Goal: Transaction & Acquisition: Purchase product/service

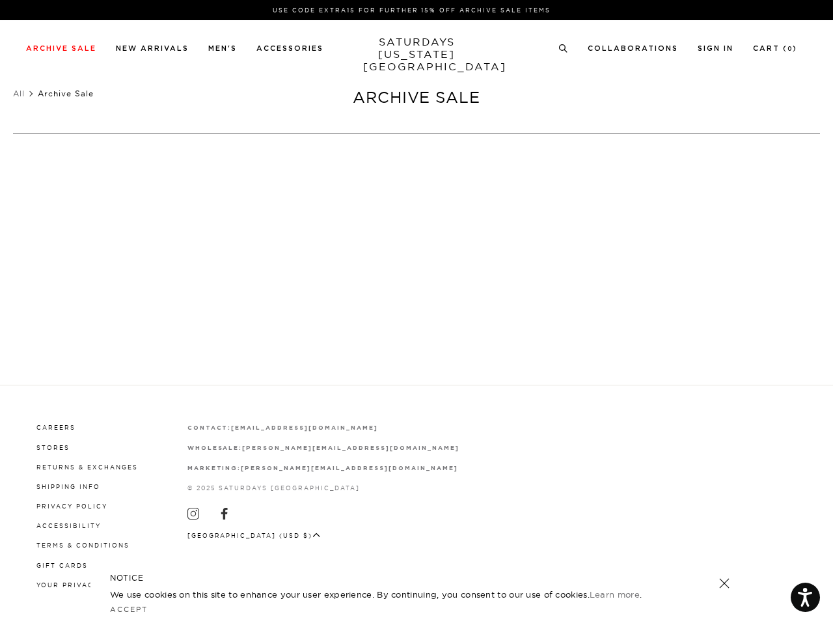
click at [417, 312] on div at bounding box center [417, 323] width 316 height 27
click at [557, 286] on link at bounding box center [557, 286] width 12 height 12
click at [564, 48] on icon at bounding box center [563, 48] width 10 height 8
click at [154, 158] on p at bounding box center [154, 158] width 27 height 12
click at [724, 583] on link at bounding box center [724, 583] width 18 height 18
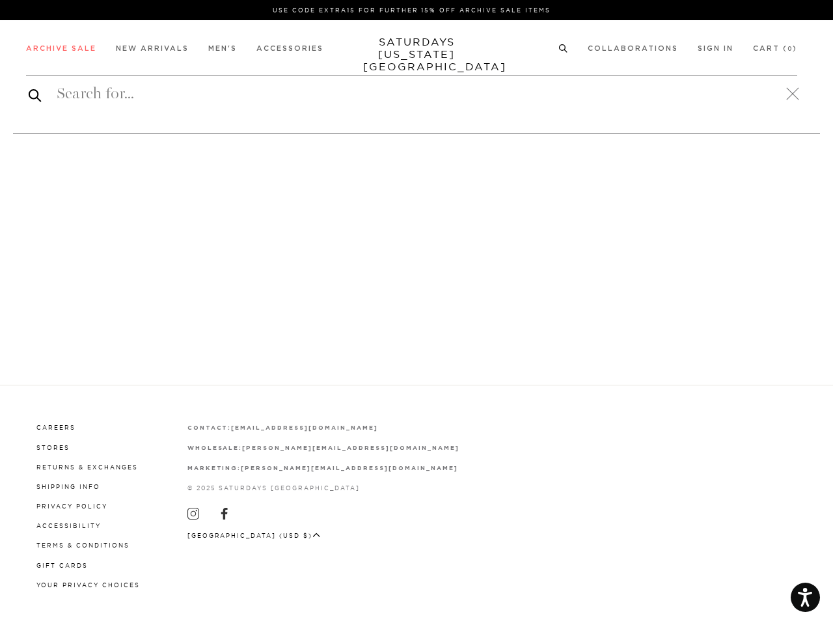
click at [240, 533] on button "[GEOGRAPHIC_DATA] (USD $)" at bounding box center [253, 535] width 133 height 10
